Goal: Information Seeking & Learning: Check status

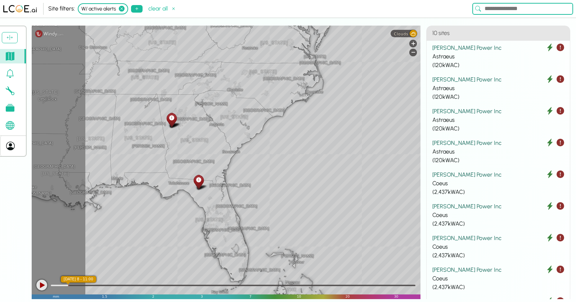
click at [121, 6] on icon at bounding box center [122, 9] width 6 height 6
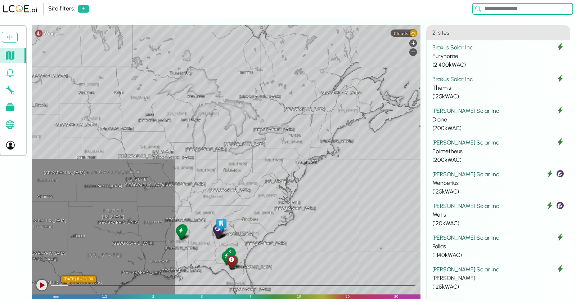
drag, startPoint x: 344, startPoint y: 104, endPoint x: 295, endPoint y: 173, distance: 85.5
click at [217, 176] on div "[GEOGRAPHIC_DATA] [GEOGRAPHIC_DATA] [GEOGRAPHIC_DATA] [US_STATE] [US_STATE] [GE…" at bounding box center [226, 162] width 389 height 274
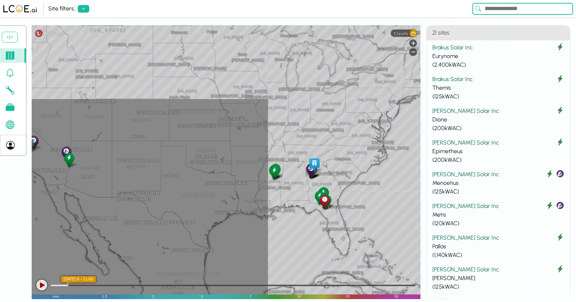
drag, startPoint x: 269, startPoint y: 156, endPoint x: 346, endPoint y: 103, distance: 93.3
click at [346, 103] on div "[GEOGRAPHIC_DATA] [GEOGRAPHIC_DATA] [GEOGRAPHIC_DATA] [US_STATE] [US_STATE] [GE…" at bounding box center [226, 162] width 389 height 274
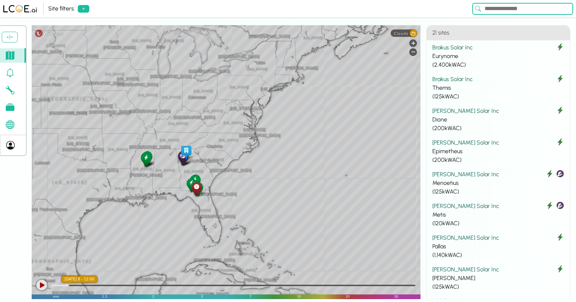
drag, startPoint x: 235, startPoint y: 118, endPoint x: 46, endPoint y: 121, distance: 188.8
click at [46, 121] on div "[GEOGRAPHIC_DATA] [GEOGRAPHIC_DATA] [GEOGRAPHIC_DATA] [US_STATE] [US_STATE] [GE…" at bounding box center [226, 162] width 389 height 274
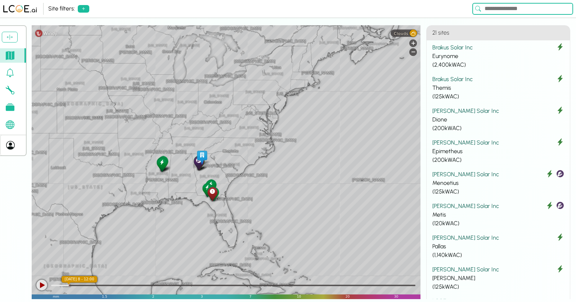
drag, startPoint x: 99, startPoint y: 118, endPoint x: 134, endPoint y: 123, distance: 35.3
click at [134, 123] on div "[GEOGRAPHIC_DATA] [GEOGRAPHIC_DATA] [GEOGRAPHIC_DATA] [US_STATE] [US_STATE] [GE…" at bounding box center [226, 162] width 389 height 274
click at [322, 95] on div "[GEOGRAPHIC_DATA] [GEOGRAPHIC_DATA] [GEOGRAPHIC_DATA] [US_STATE] [US_STATE] [GE…" at bounding box center [226, 162] width 389 height 274
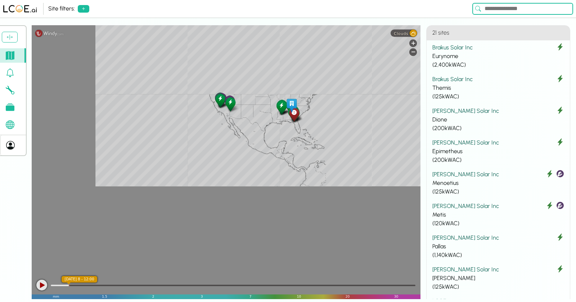
drag, startPoint x: 322, startPoint y: 95, endPoint x: 97, endPoint y: 157, distance: 233.7
click at [97, 157] on div "Leaflet" at bounding box center [226, 162] width 389 height 274
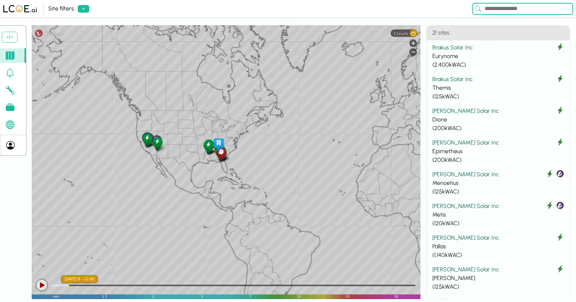
drag, startPoint x: 321, startPoint y: 113, endPoint x: 255, endPoint y: 151, distance: 75.5
click at [255, 151] on div "Leaflet" at bounding box center [226, 162] width 389 height 274
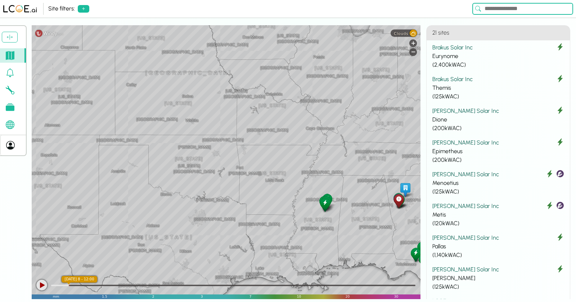
drag, startPoint x: 249, startPoint y: 184, endPoint x: 122, endPoint y: 98, distance: 153.4
click at [122, 98] on div "[GEOGRAPHIC_DATA] [GEOGRAPHIC_DATA] [GEOGRAPHIC_DATA] [GEOGRAPHIC_DATA] [GEOGRA…" at bounding box center [226, 162] width 389 height 274
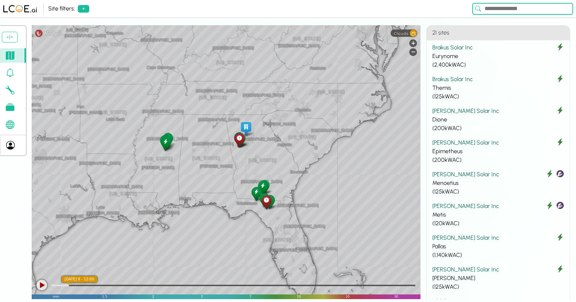
drag, startPoint x: 265, startPoint y: 143, endPoint x: 103, endPoint y: 82, distance: 172.8
click at [103, 82] on div "[GEOGRAPHIC_DATA] [GEOGRAPHIC_DATA] [GEOGRAPHIC_DATA] [GEOGRAPHIC_DATA] [GEOGRA…" at bounding box center [226, 162] width 389 height 274
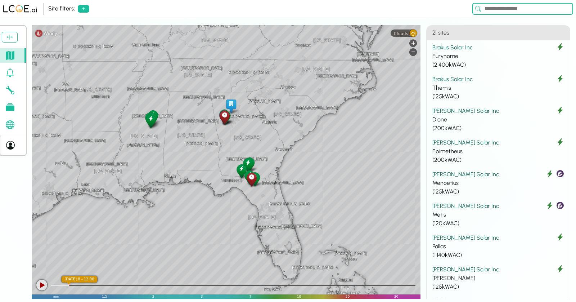
drag, startPoint x: 173, startPoint y: 112, endPoint x: 156, endPoint y: 88, distance: 28.5
click at [156, 88] on div "[GEOGRAPHIC_DATA] [GEOGRAPHIC_DATA] [GEOGRAPHIC_DATA] [GEOGRAPHIC_DATA] [GEOGRA…" at bounding box center [226, 162] width 389 height 274
click at [406, 30] on div "Clouds" at bounding box center [404, 32] width 26 height 7
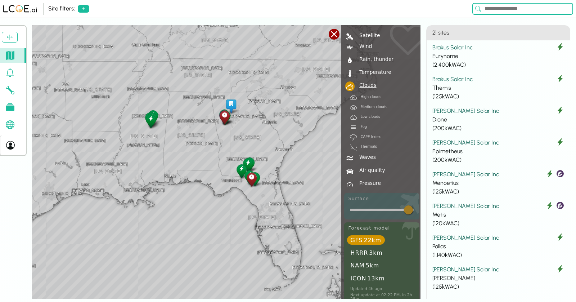
click at [336, 37] on div at bounding box center [334, 34] width 11 height 11
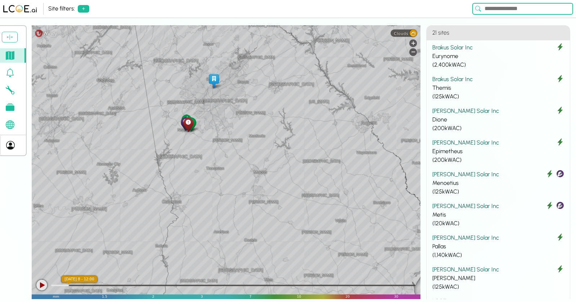
click at [221, 129] on div "Dacula [GEOGRAPHIC_DATA] [GEOGRAPHIC_DATA] [GEOGRAPHIC_DATA] [GEOGRAPHIC_DATA] …" at bounding box center [226, 162] width 389 height 274
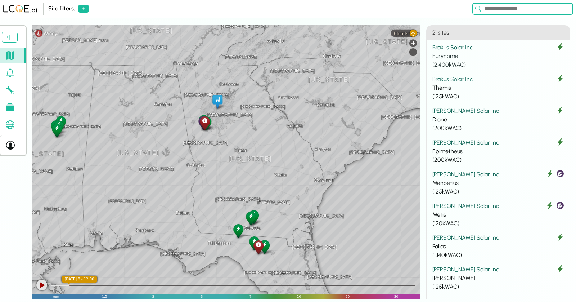
click at [472, 53] on div "Eurynome" at bounding box center [499, 56] width 132 height 9
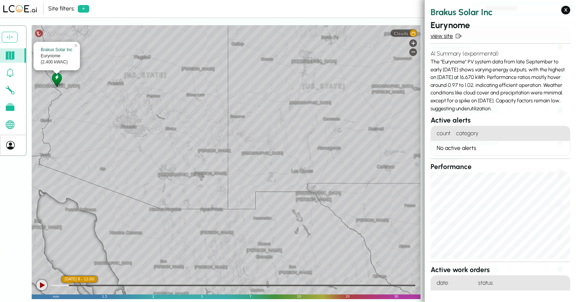
click at [444, 36] on link "view site" at bounding box center [501, 36] width 140 height 9
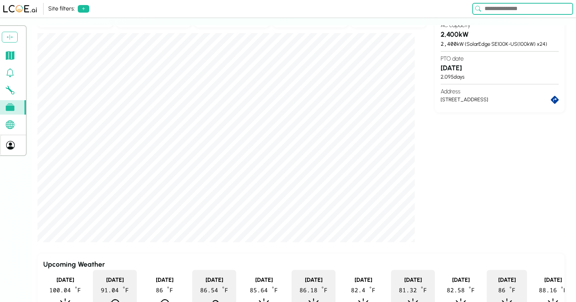
scroll to position [303, 0]
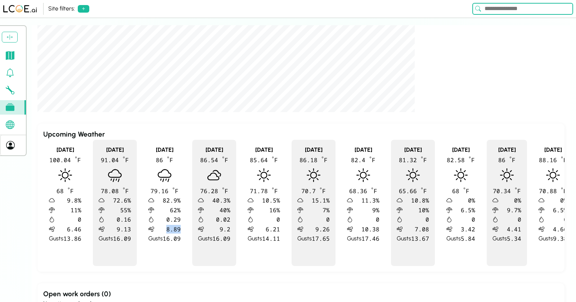
drag, startPoint x: 149, startPoint y: 231, endPoint x: 179, endPoint y: 231, distance: 29.9
click at [179, 231] on div "[DATE] 86 º F 79.16 º F 82.9 % 62 % 0.29 8.89 Gusts 16.09" at bounding box center [165, 203] width 44 height 126
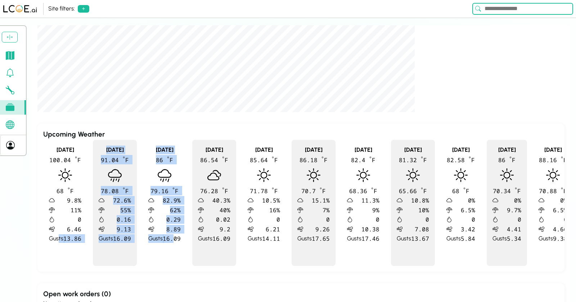
drag, startPoint x: 58, startPoint y: 237, endPoint x: 172, endPoint y: 238, distance: 113.8
click at [172, 238] on div "[DATE] 100.04 º F 68 º F 9.8 % 11 % 0 6.46 Gusts 13.86 [DATE] 91.04 º F 78.08 º…" at bounding box center [301, 203] width 516 height 126
click at [172, 238] on span "16.09" at bounding box center [172, 238] width 18 height 9
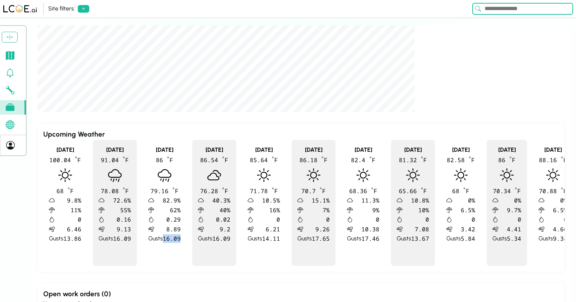
click at [172, 238] on span "16.09" at bounding box center [172, 238] width 18 height 9
click at [163, 237] on span "16.09" at bounding box center [172, 238] width 18 height 9
click at [59, 163] on div "100.04 º F" at bounding box center [65, 159] width 32 height 9
click at [65, 157] on div "100.04 º F" at bounding box center [65, 159] width 32 height 9
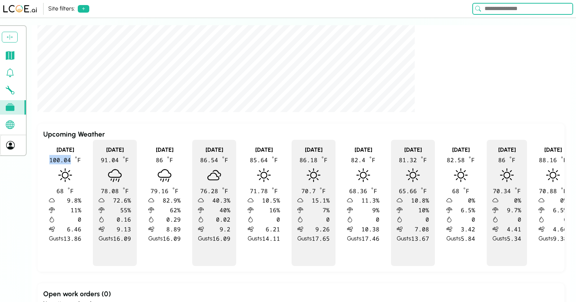
click at [65, 155] on div "100.04 º F" at bounding box center [65, 159] width 32 height 9
drag, startPoint x: 56, startPoint y: 231, endPoint x: 84, endPoint y: 231, distance: 28.1
click at [84, 231] on div "[DATE] 100.04 º F 68 º F 9.8 % 11 % 0 6.46 Gusts 13.86" at bounding box center [65, 203] width 44 height 126
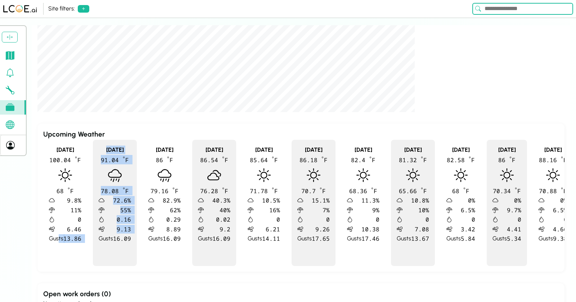
drag, startPoint x: 59, startPoint y: 238, endPoint x: 101, endPoint y: 237, distance: 41.4
click at [101, 237] on div "[DATE] 100.04 º F 68 º F 9.8 % 11 % 0 6.46 Gusts 13.86 [DATE] 91.04 º F 78.08 º…" at bounding box center [301, 203] width 516 height 126
click at [101, 237] on div "Gusts 16.09" at bounding box center [115, 238] width 32 height 9
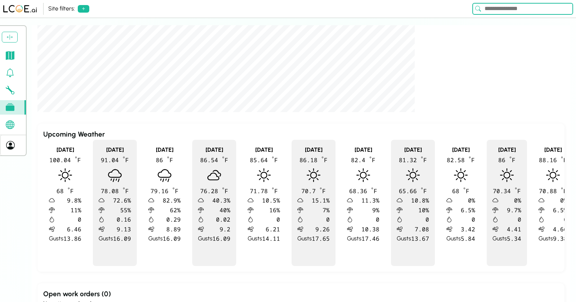
click at [411, 236] on span "13.67" at bounding box center [420, 238] width 18 height 9
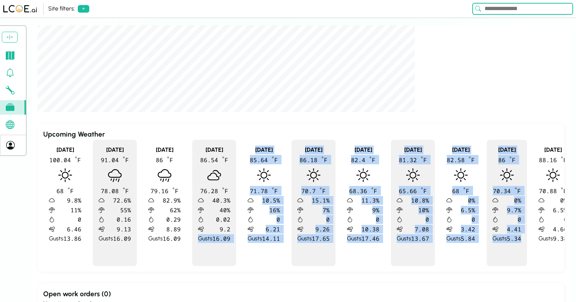
drag, startPoint x: 197, startPoint y: 238, endPoint x: 503, endPoint y: 247, distance: 305.6
click at [503, 247] on div "[DATE] 100.04 º F 68 º F 9.8 % 11 % 0 6.46 Gusts 13.86 [DATE] 91.04 º F 78.08 º…" at bounding box center [301, 203] width 516 height 126
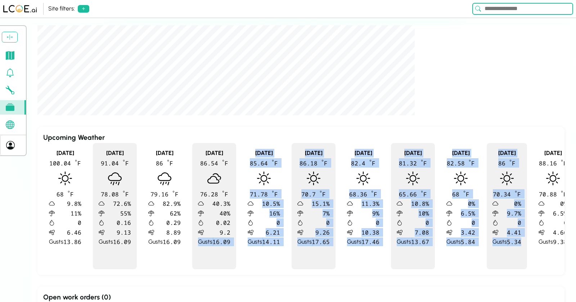
scroll to position [38, 0]
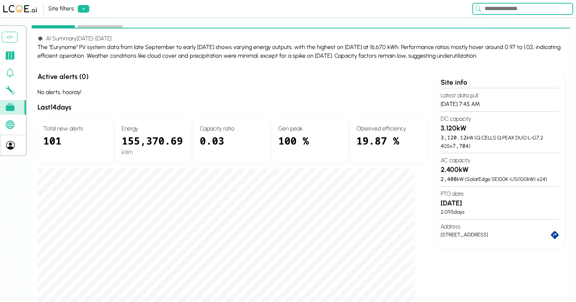
click at [419, 139] on div "19.87 %" at bounding box center [389, 145] width 64 height 24
drag, startPoint x: 445, startPoint y: 256, endPoint x: 466, endPoint y: 253, distance: 21.1
click at [466, 253] on div "Site info Latest data pull [DATE] 7:45 AM DC capacity 3,120 kW 3,120.12 kW ( Q.…" at bounding box center [500, 224] width 130 height 305
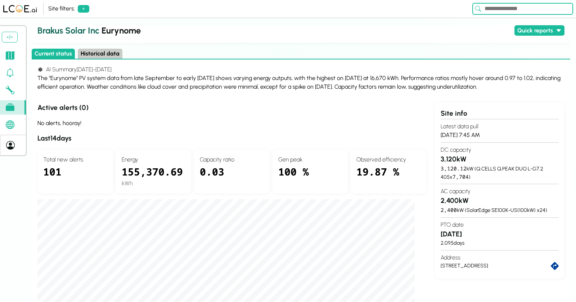
scroll to position [0, 0]
